Goal: Task Accomplishment & Management: Manage account settings

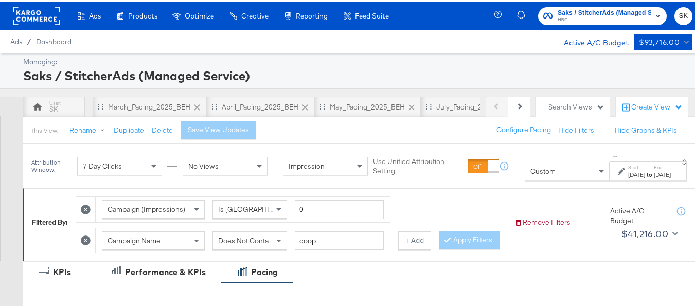
click at [685, 17] on div "Saks / StitcherAds (Managed Service) HBC SK" at bounding box center [600, 14] width 205 height 29
click at [679, 11] on span "SK" at bounding box center [684, 15] width 10 height 12
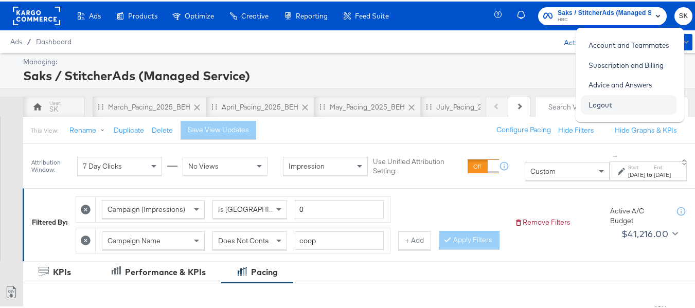
click at [597, 104] on link "Logout" at bounding box center [600, 103] width 39 height 19
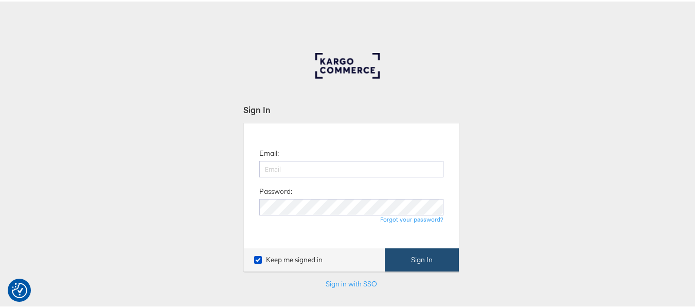
type input "[PERSON_NAME][EMAIL_ADDRESS][DOMAIN_NAME]"
click at [446, 256] on button "Sign In" at bounding box center [422, 258] width 74 height 23
